Goal: Information Seeking & Learning: Understand process/instructions

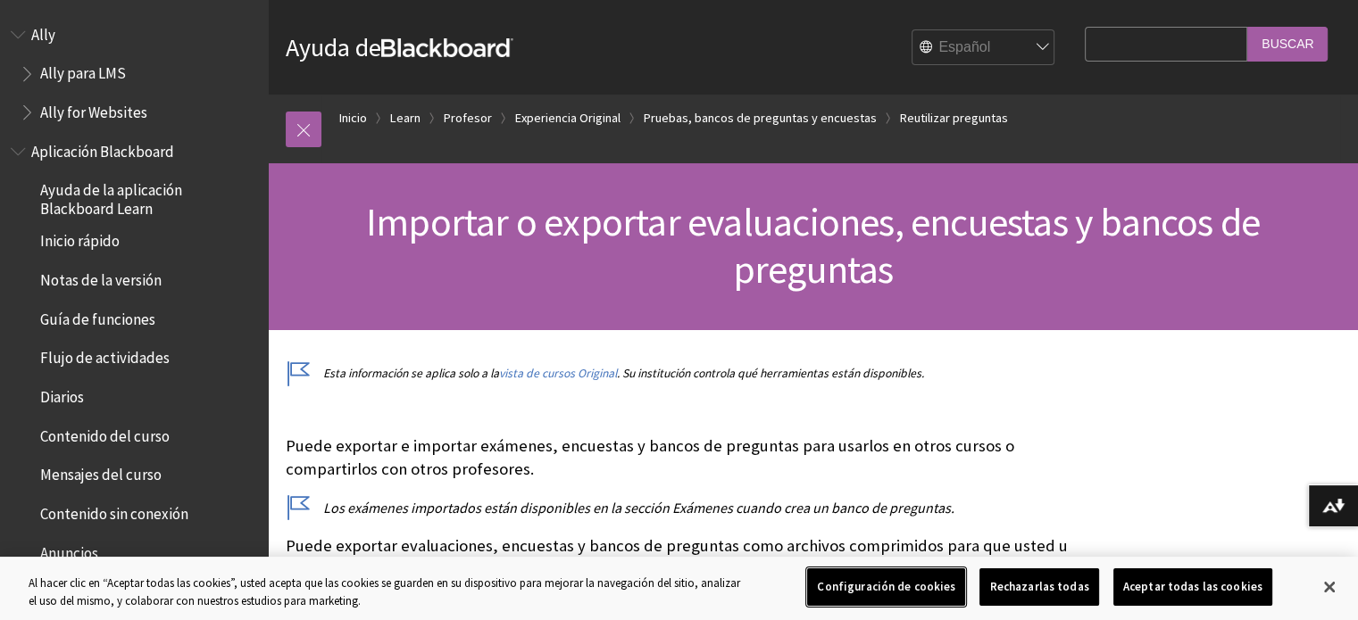
scroll to position [2939, 0]
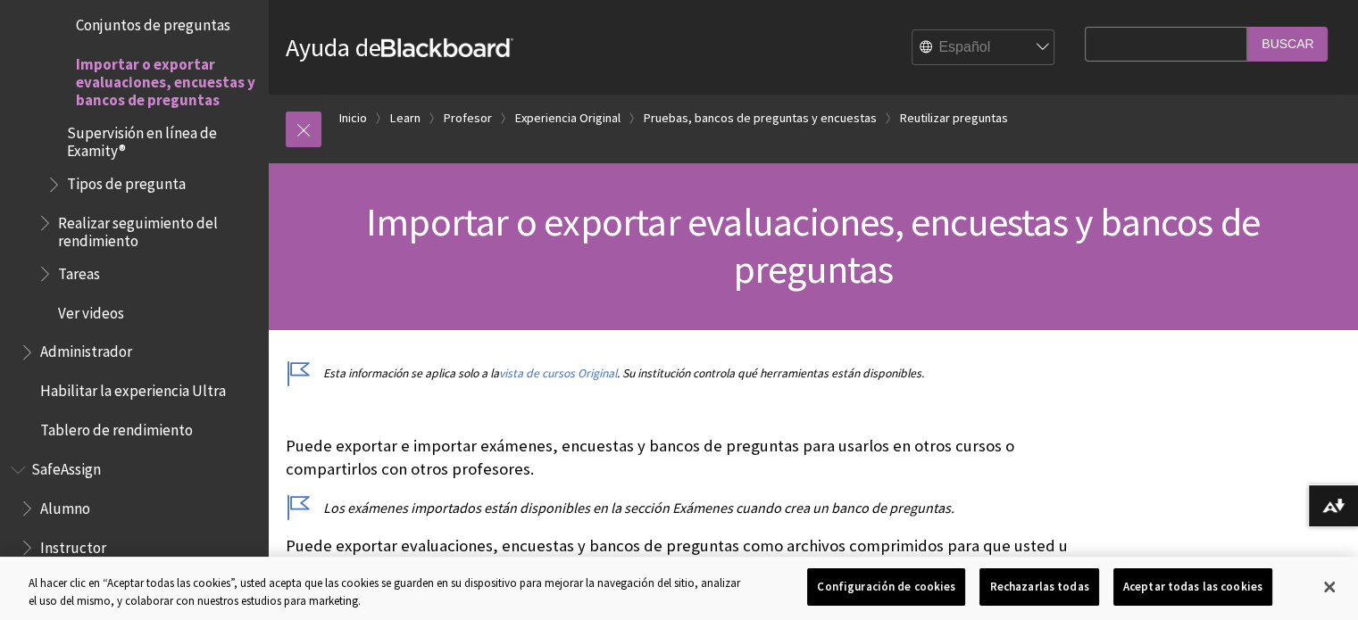
click at [612, 45] on div "English عربية Català Cymraeg Deutsch Español Suomi Français עברית Italiano 日本語 …" at bounding box center [788, 47] width 550 height 48
click at [345, 109] on link "Inicio" at bounding box center [353, 118] width 28 height 22
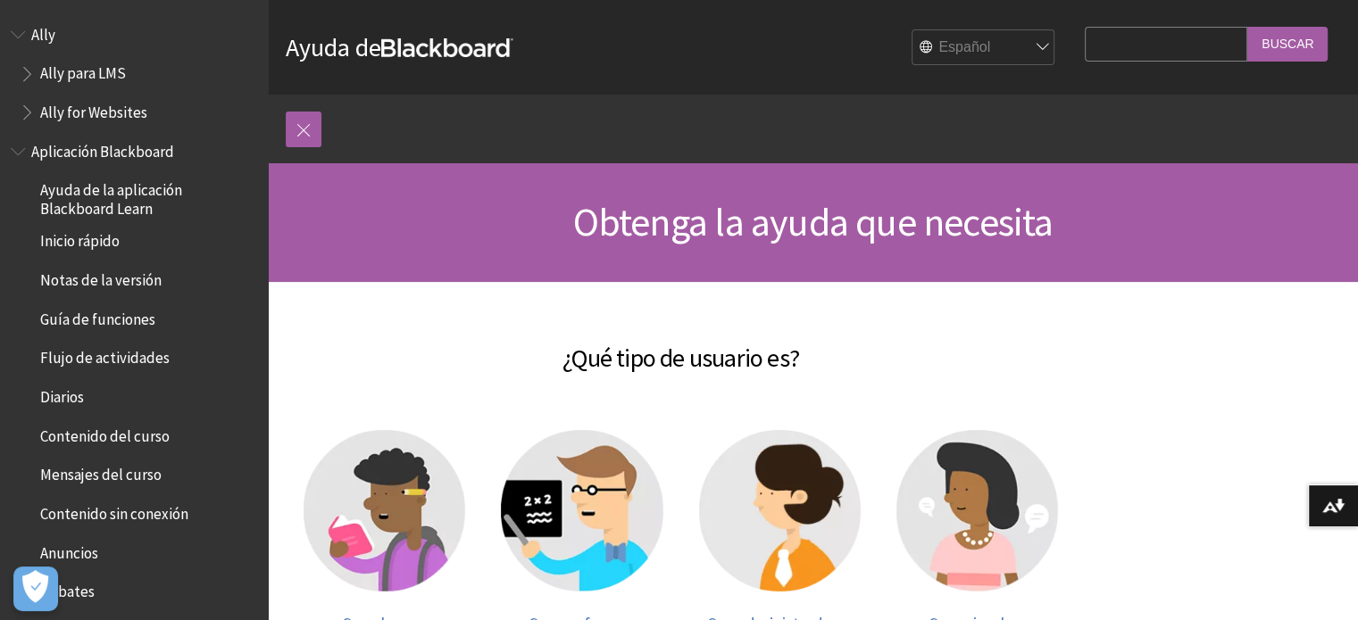
click at [399, 370] on h2 "¿Qué tipo de usuario es?" at bounding box center [681, 347] width 790 height 59
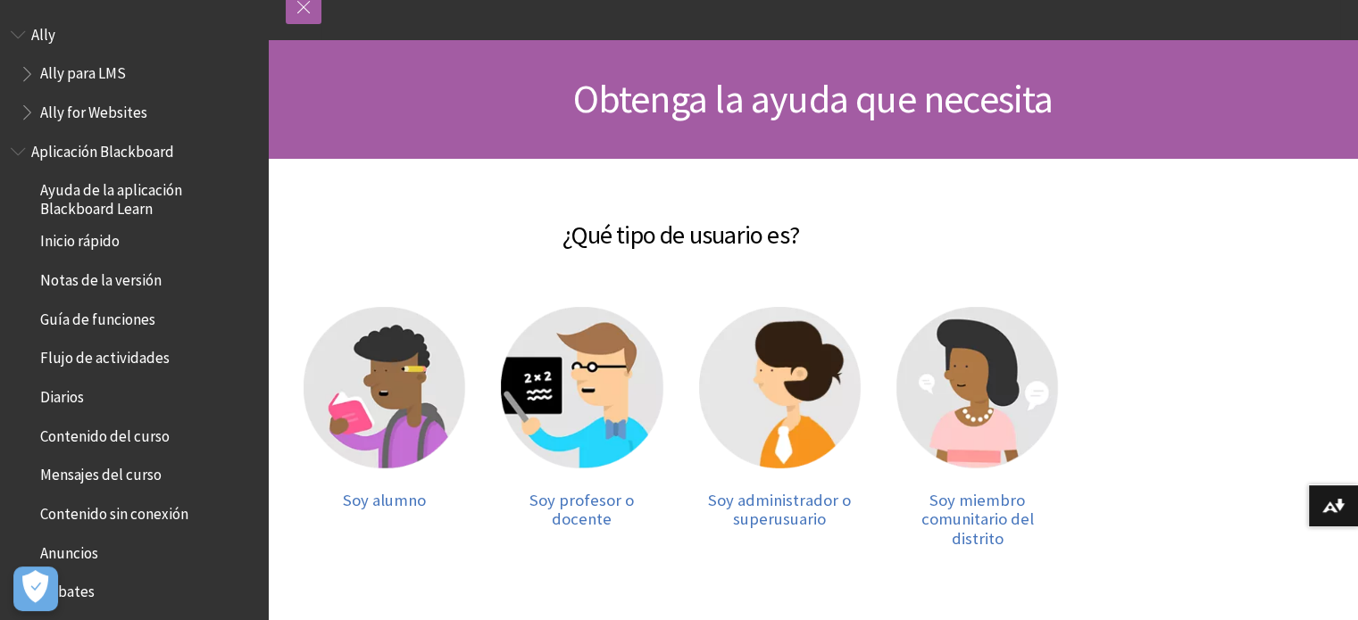
scroll to position [179, 0]
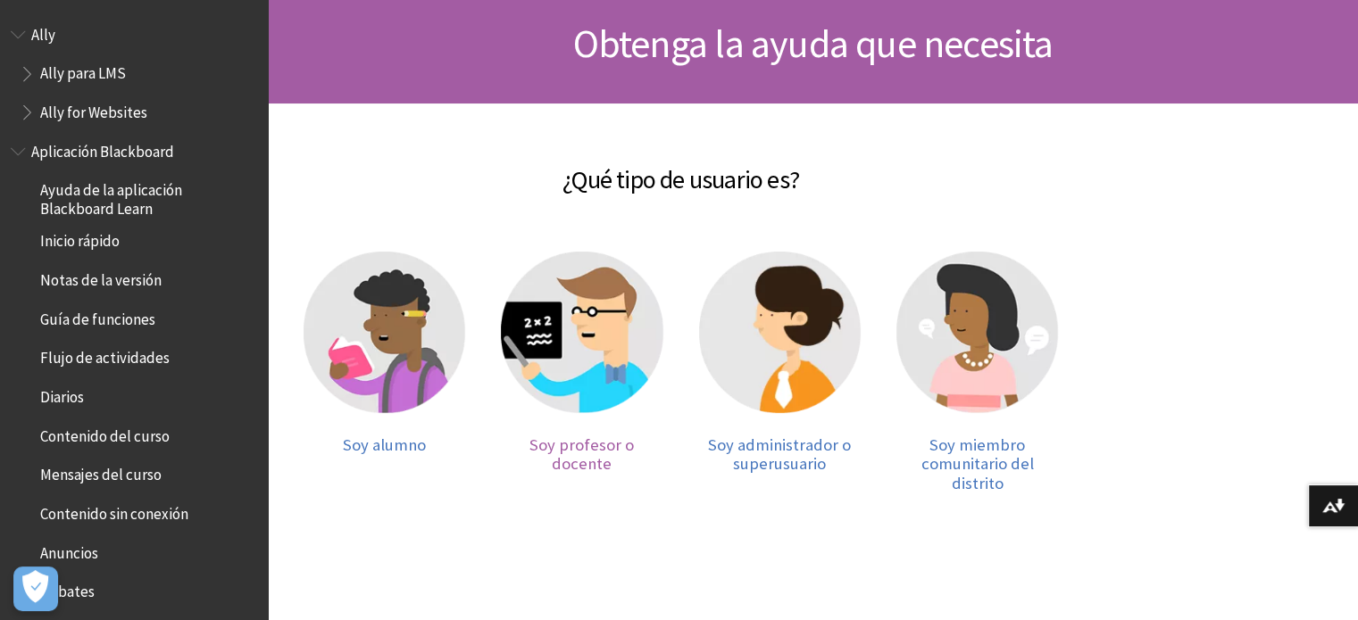
click at [586, 338] on img at bounding box center [582, 333] width 162 height 162
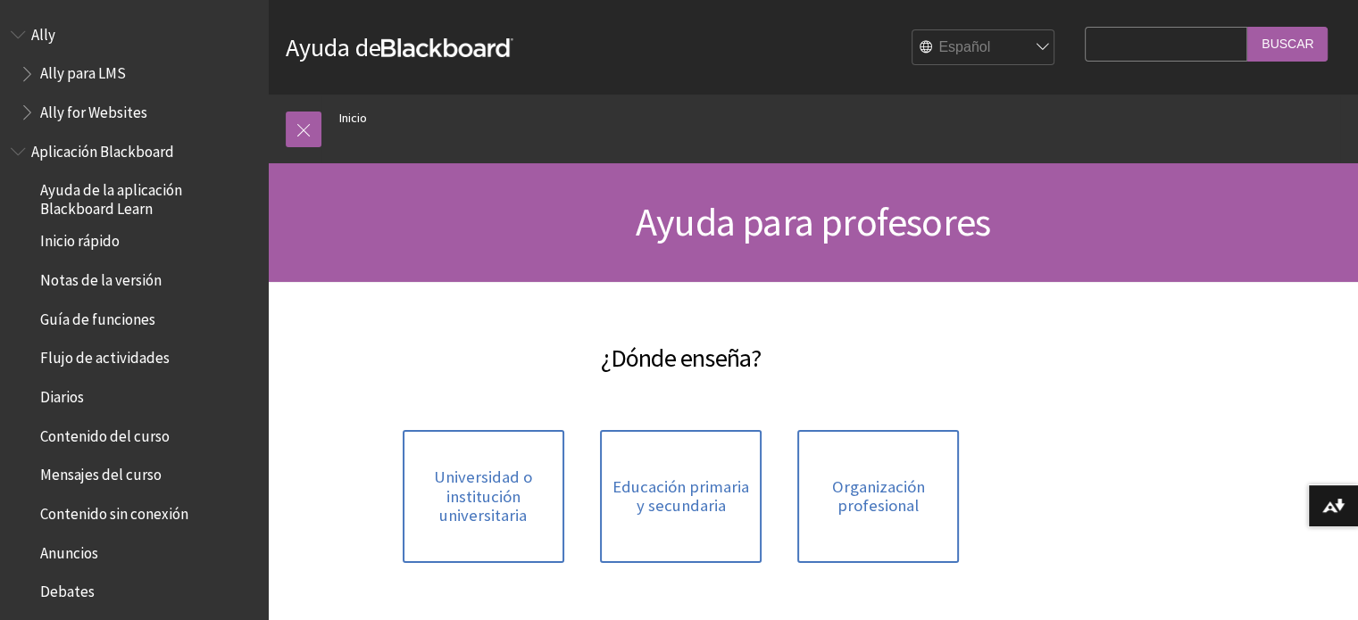
click at [396, 377] on div "¿Dónde enseña? Universidad o institución universitaria Educación primaria y sec…" at bounding box center [681, 467] width 790 height 299
click at [661, 491] on span "Educación primaria y secundaria" at bounding box center [681, 497] width 140 height 38
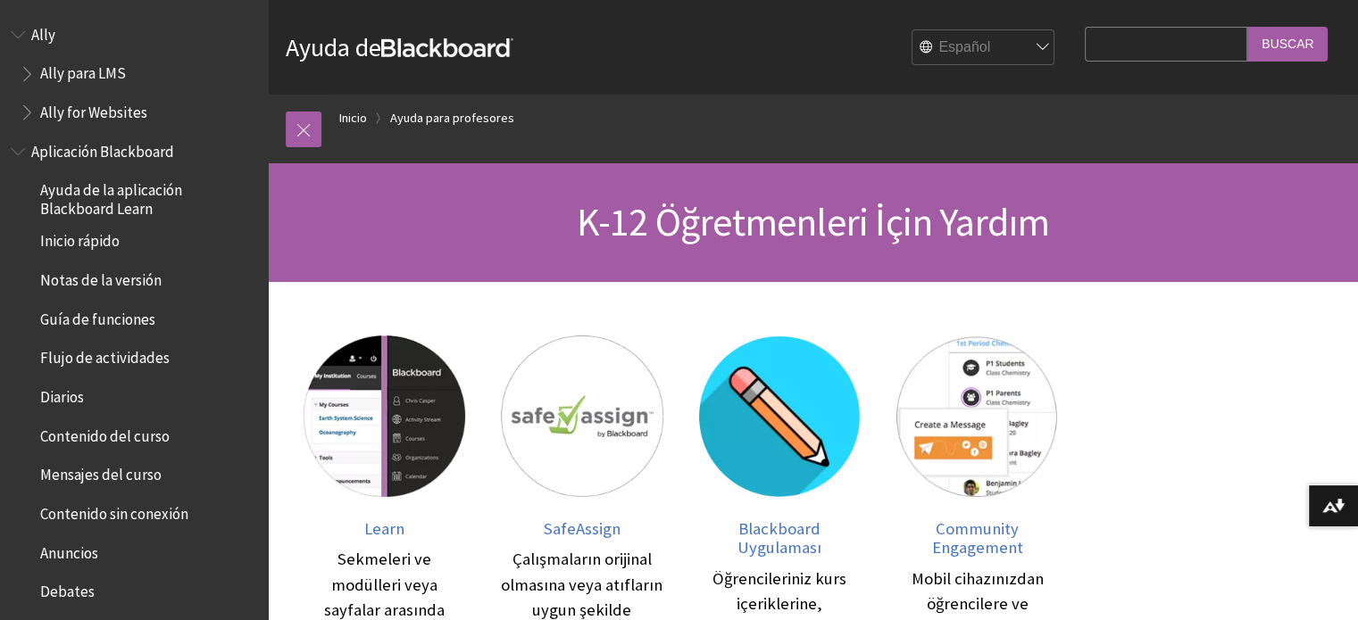
click at [999, 45] on select "English عربية Català Cymraeg Deutsch Español Suomi Français עברית Italiano 日本語 …" at bounding box center [983, 48] width 143 height 36
click at [912, 30] on select "English عربية Català Cymraeg Deutsch Español Suomi Français עברית Italiano 日本語 …" at bounding box center [983, 48] width 143 height 36
select select "/es-es/Filter/Instructor/K-12"
click at [771, 228] on span "K-12 Öğretmenleri İçin Yardım" at bounding box center [813, 221] width 473 height 49
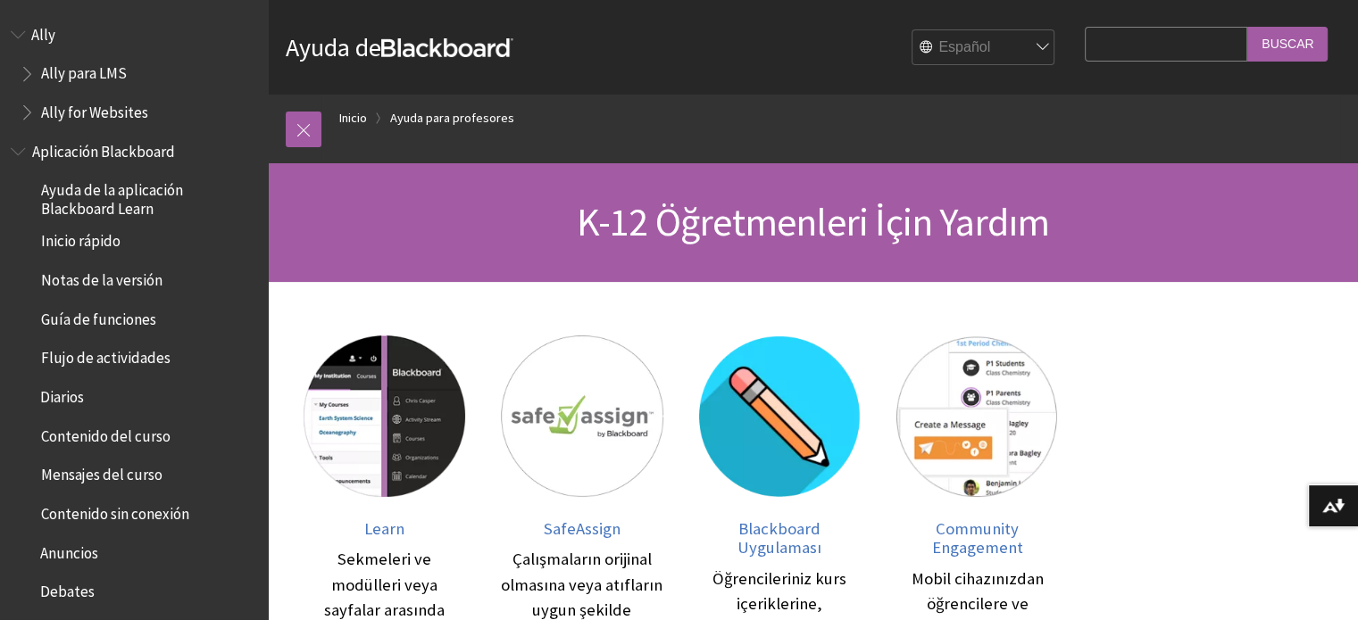
click at [503, 325] on div "SafeAssign Çalışmaların orijinal olmasına veya atıfların uygun şekilde yapılmas…" at bounding box center [581, 564] width 197 height 492
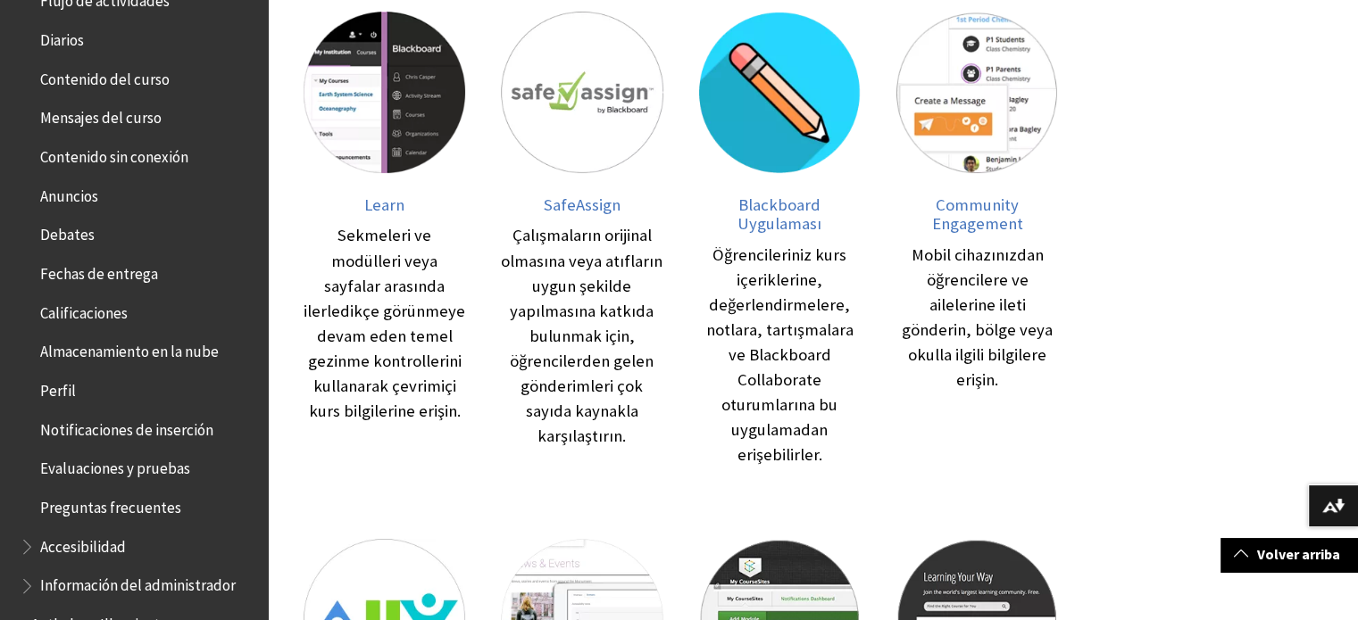
scroll to position [354, 0]
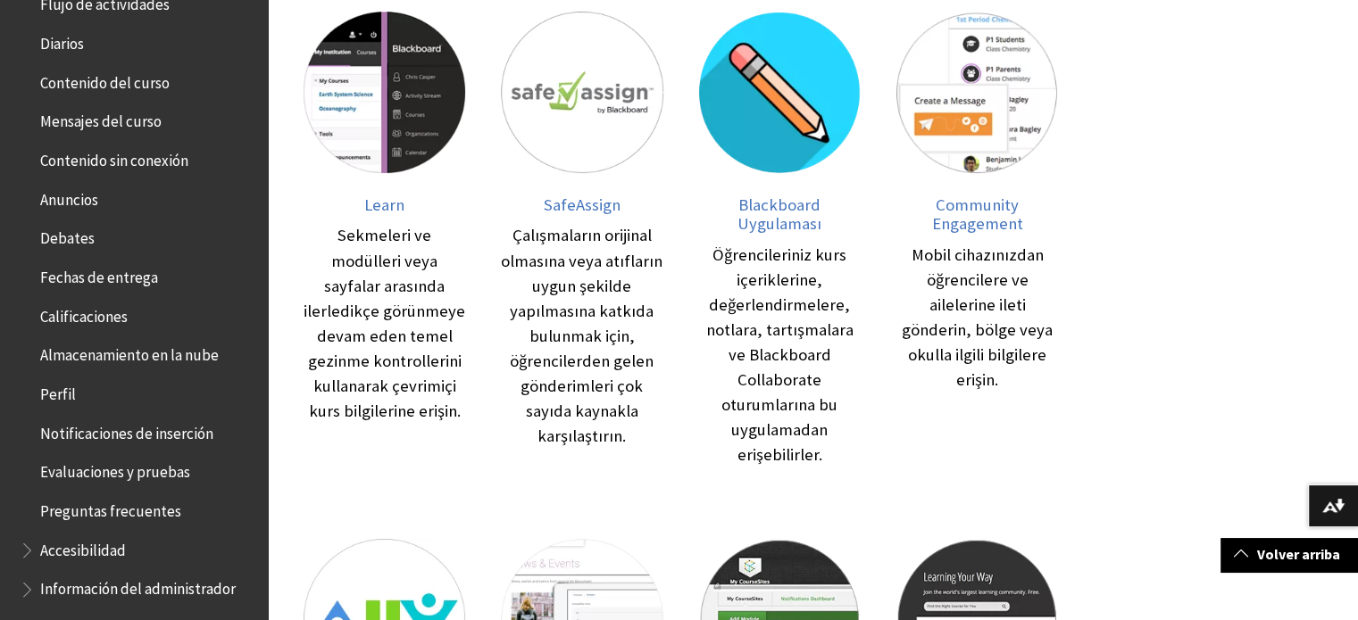
click at [120, 476] on span "Evaluaciones y pruebas" at bounding box center [115, 470] width 150 height 24
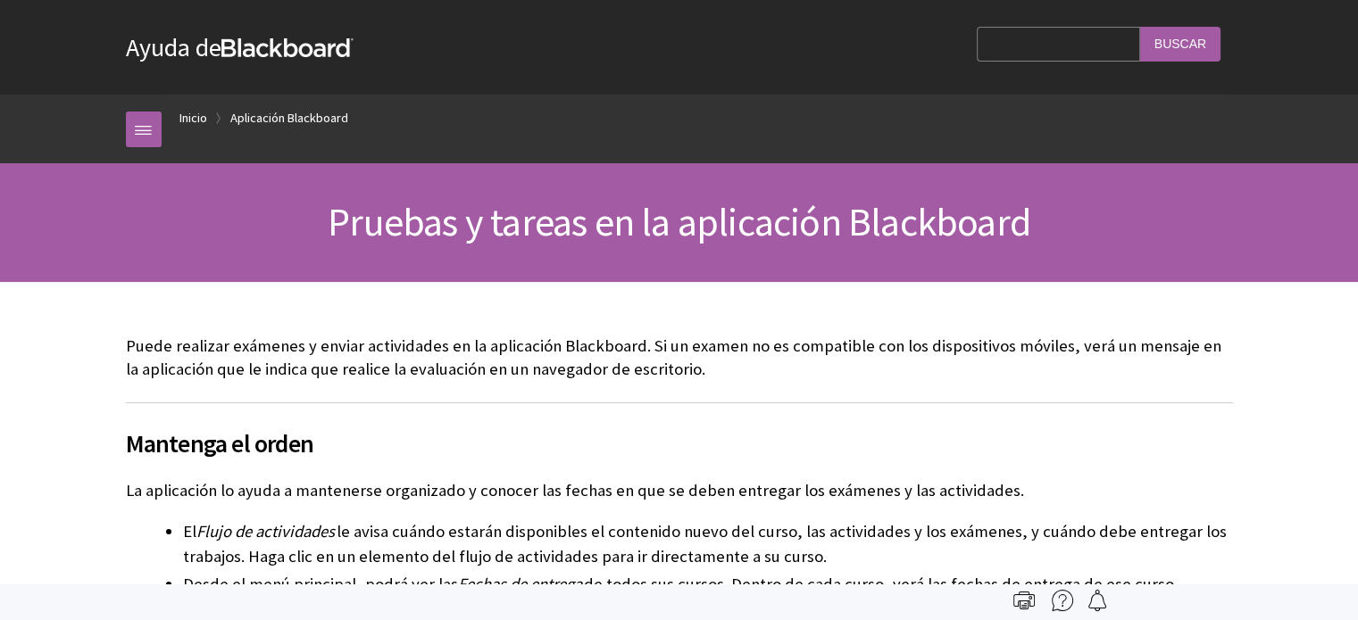
click at [309, 378] on p "Puede realizar exámenes y enviar actividades en la aplicación Blackboard. Si un…" at bounding box center [679, 358] width 1107 height 46
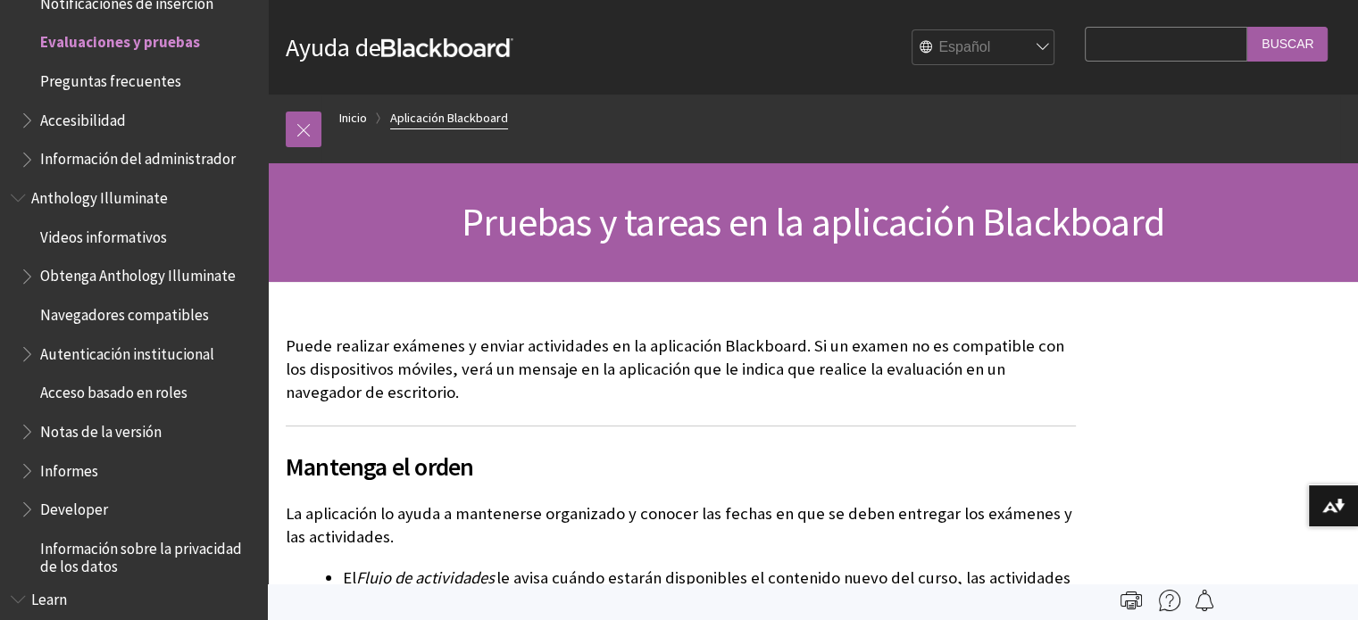
click at [449, 114] on link "Aplicación Blackboard" at bounding box center [449, 118] width 118 height 22
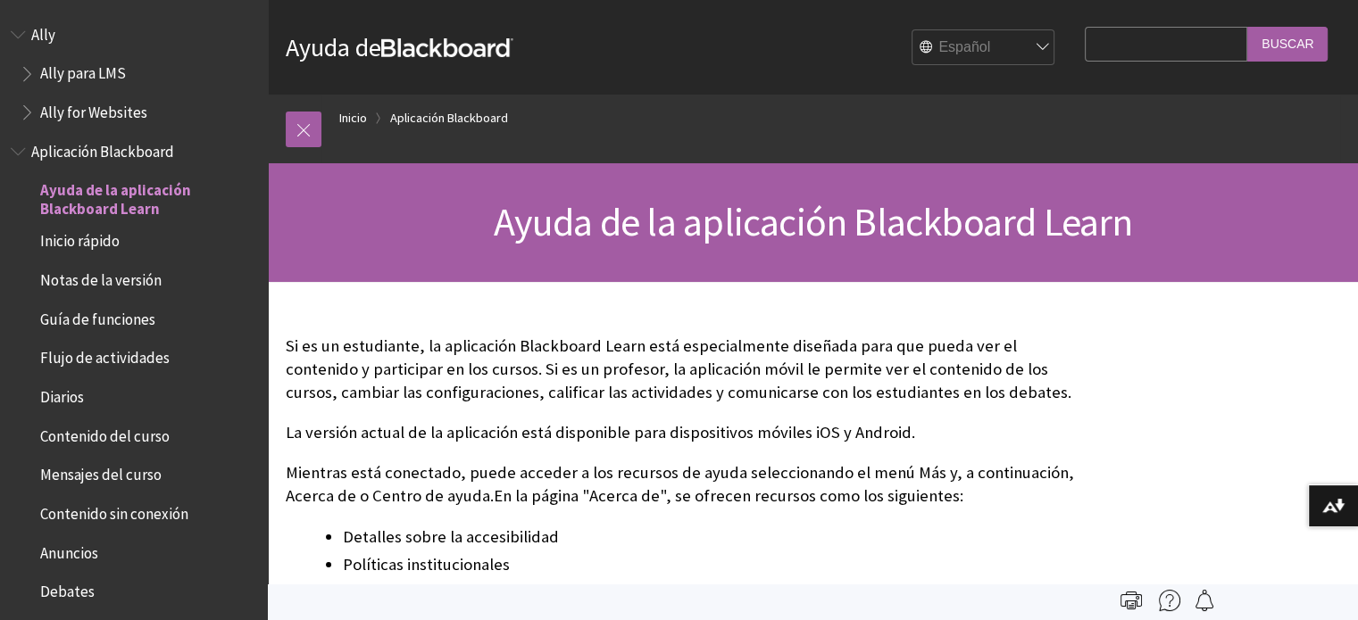
scroll to position [148, 0]
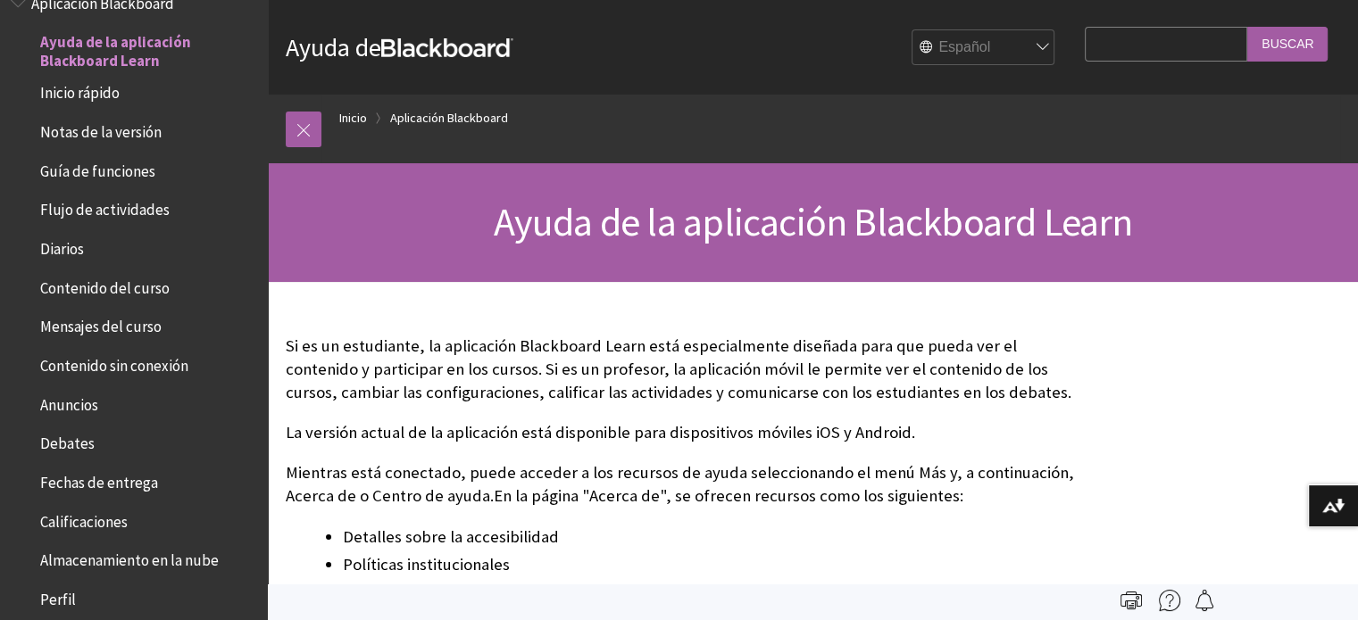
click at [247, 231] on div "Todos los productos Ally Ally para LMS Ally for Websites Ally Ally para LMS All…" at bounding box center [134, 310] width 268 height 620
click at [294, 271] on div "Ayuda de la aplicación Blackboard Learn" at bounding box center [813, 222] width 1090 height 119
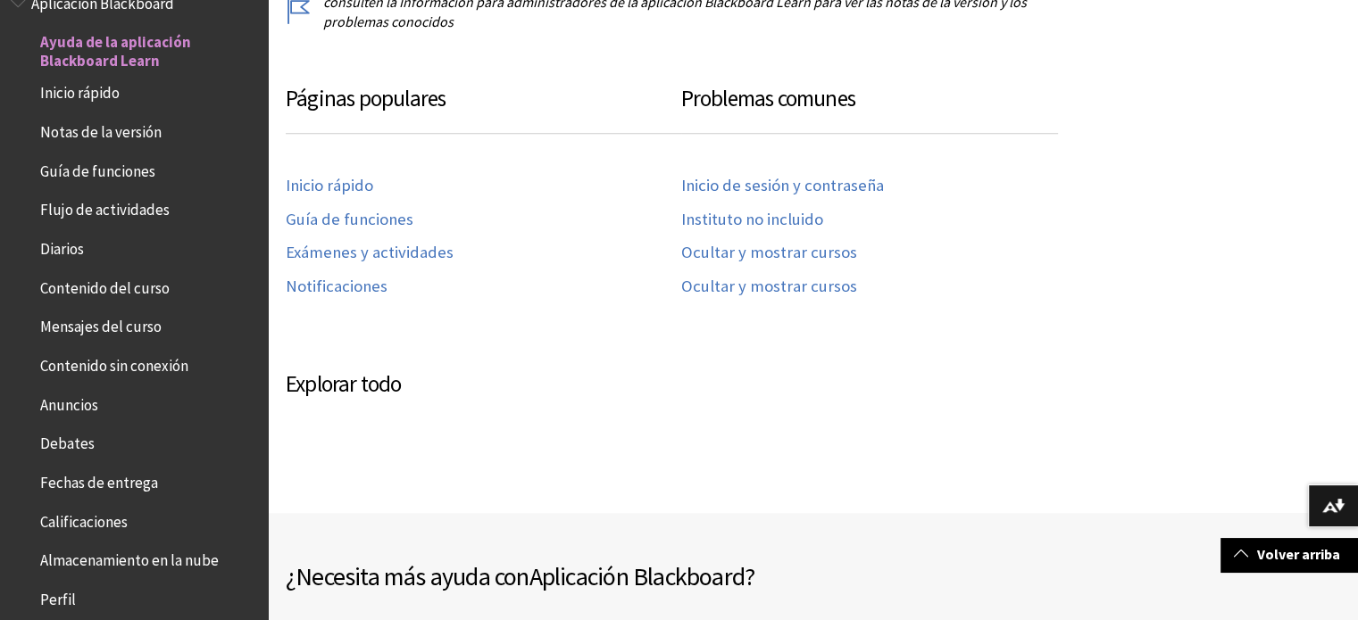
scroll to position [746, 0]
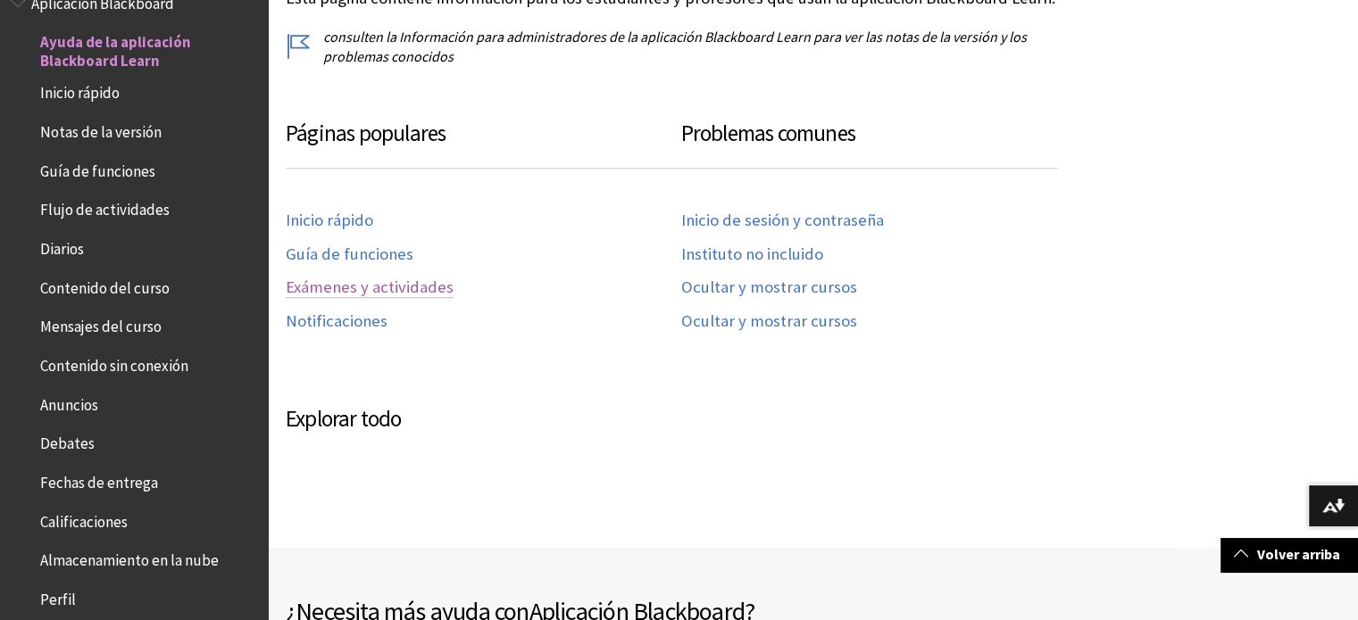
click at [332, 287] on link "Exámenes y actividades" at bounding box center [370, 288] width 168 height 21
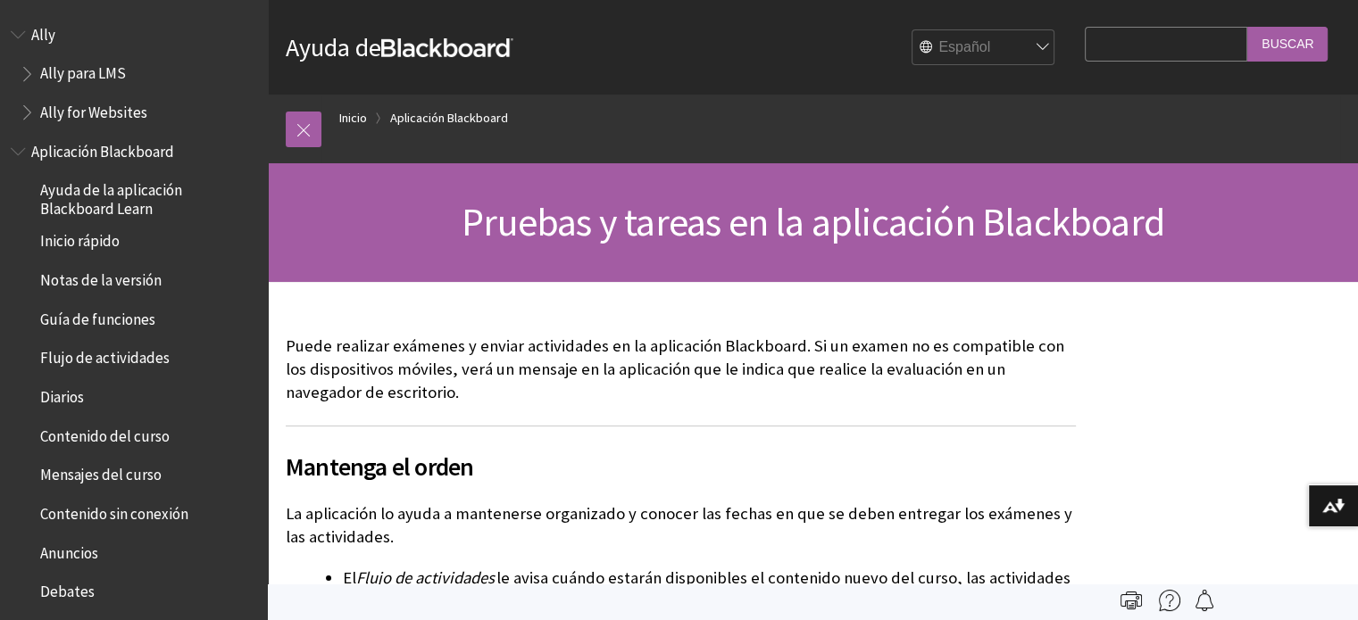
scroll to position [784, 0]
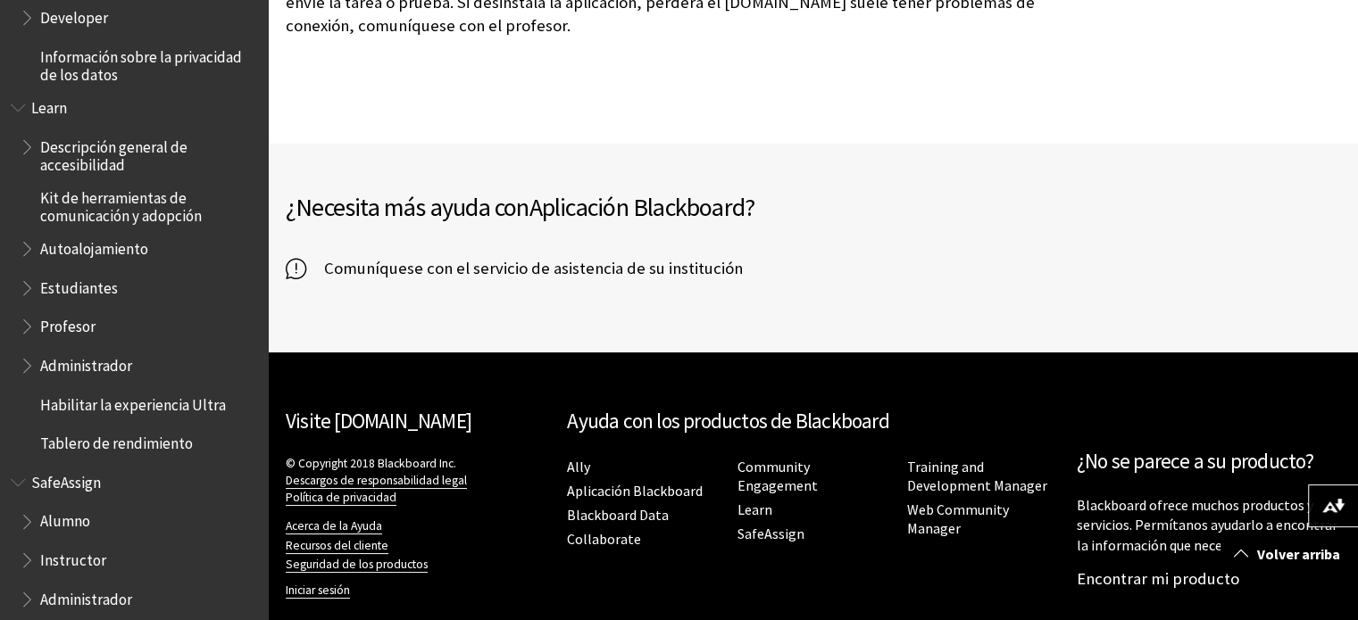
scroll to position [1289, 0]
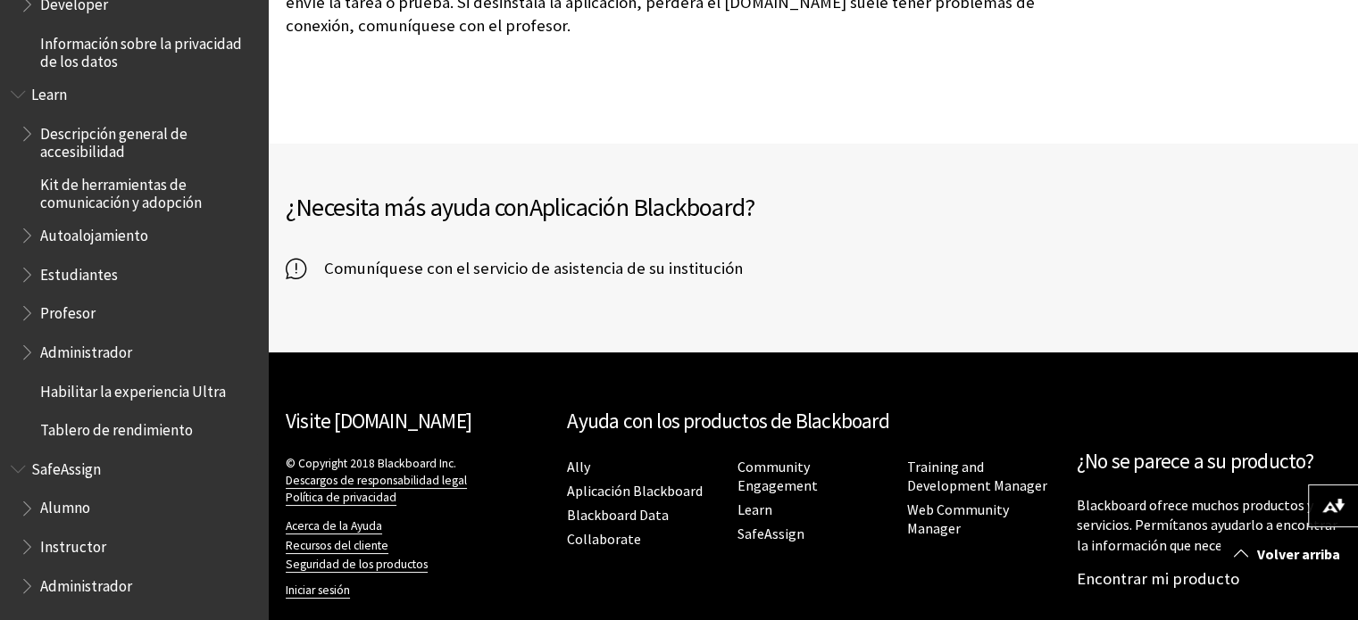
click at [23, 542] on span "Book outline for Blackboard SafeAssign" at bounding box center [29, 543] width 19 height 22
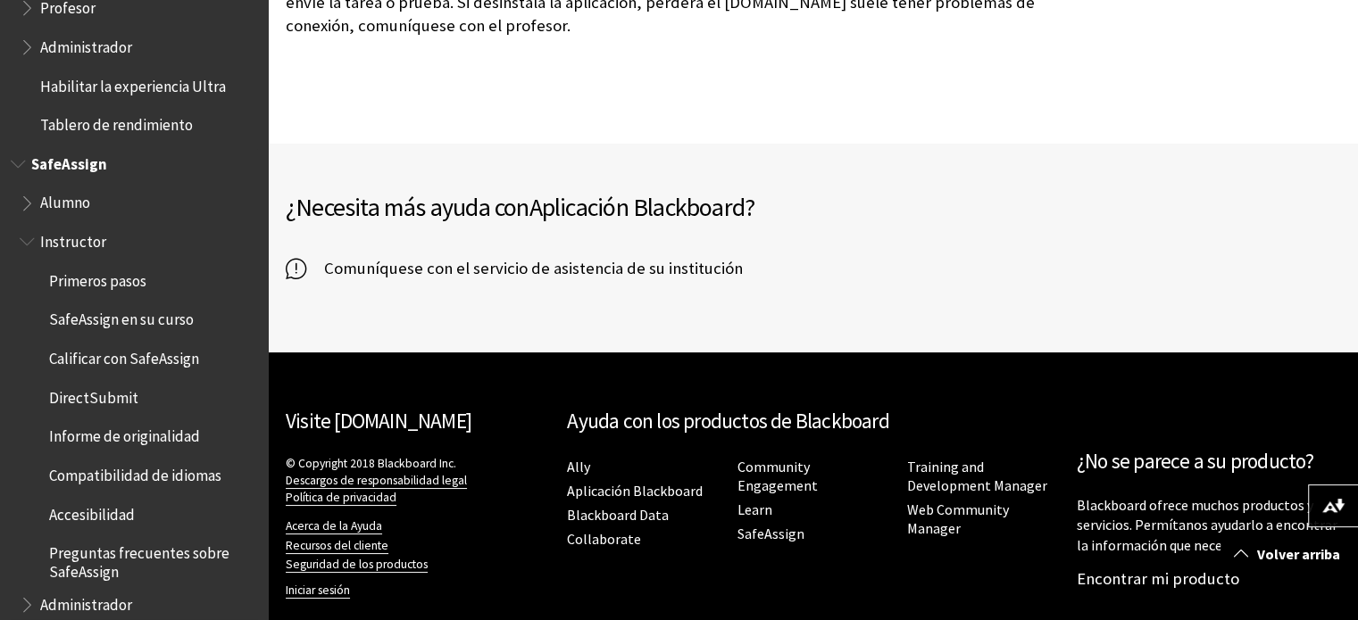
scroll to position [1613, 0]
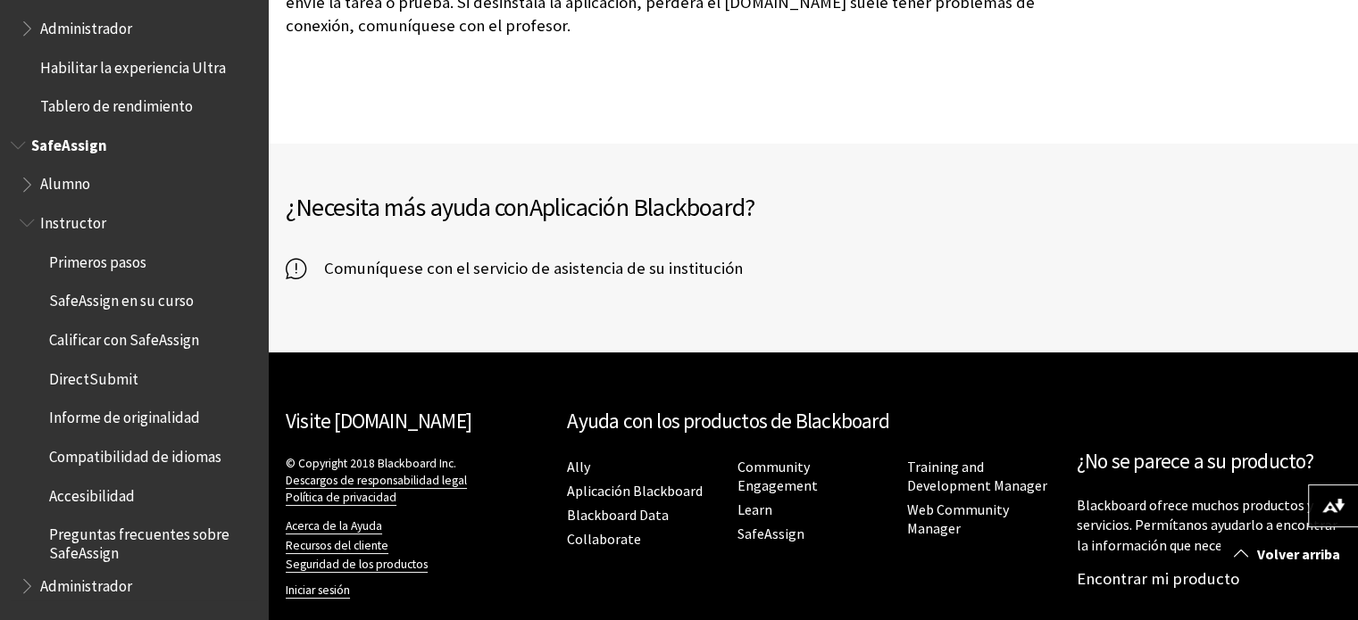
click at [87, 261] on span "Primeros pasos" at bounding box center [97, 259] width 97 height 24
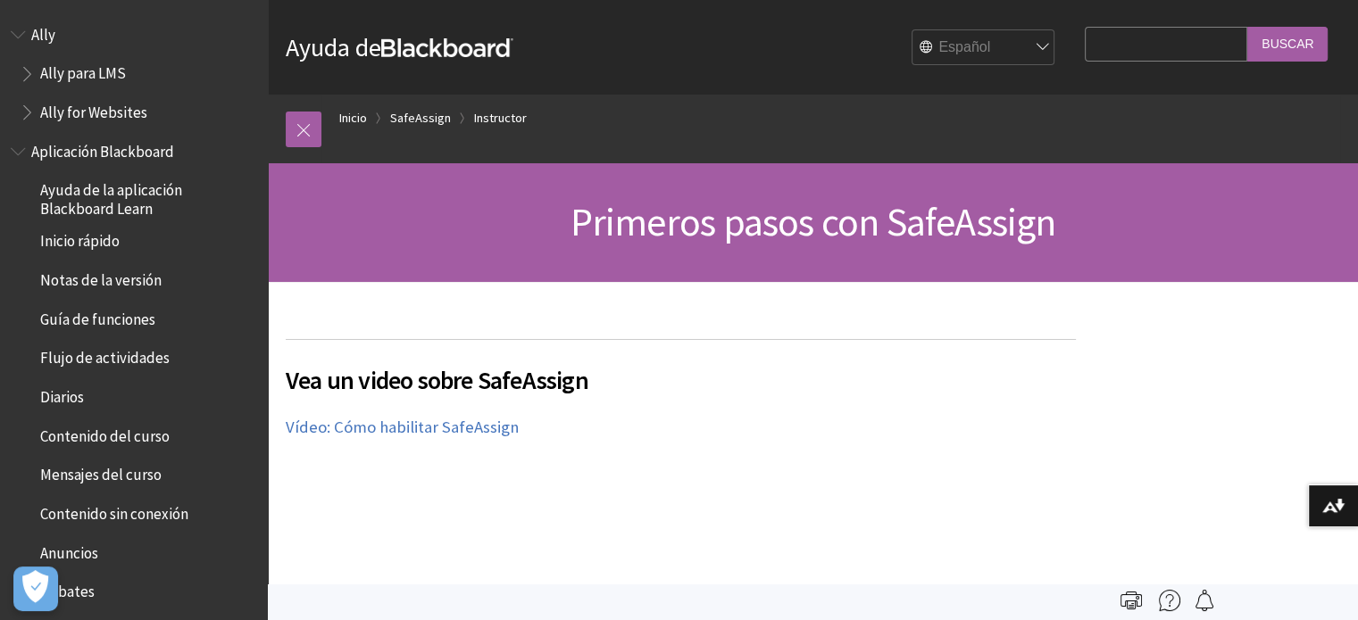
scroll to position [1613, 0]
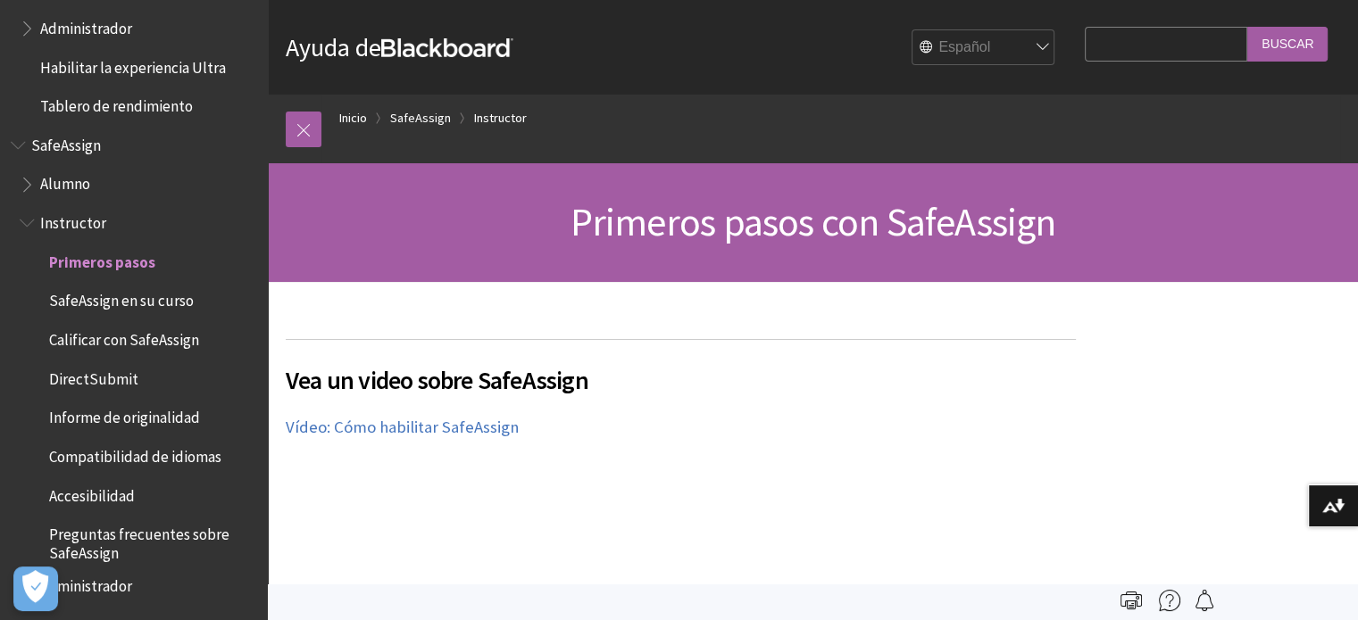
click at [836, 412] on div "Vea un video sobre SafeAssign El siguiente video narrado proporciona una repres…" at bounding box center [681, 508] width 790 height 338
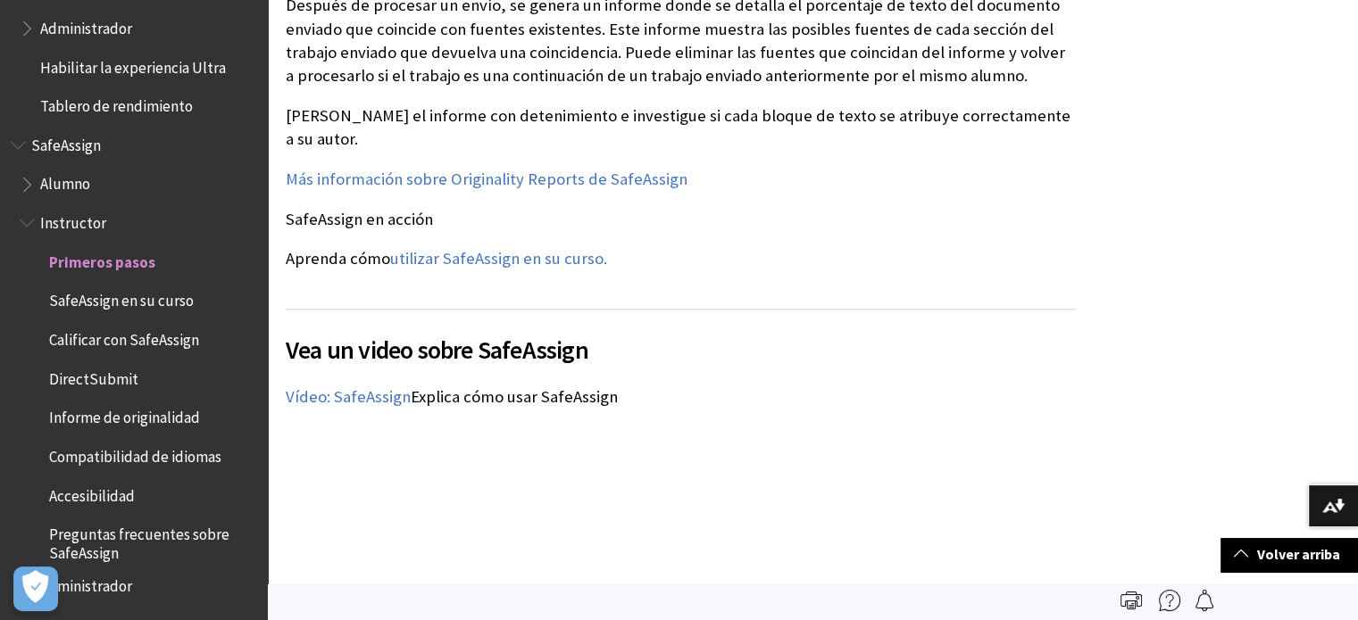
scroll to position [2214, 0]
